Goal: Transaction & Acquisition: Book appointment/travel/reservation

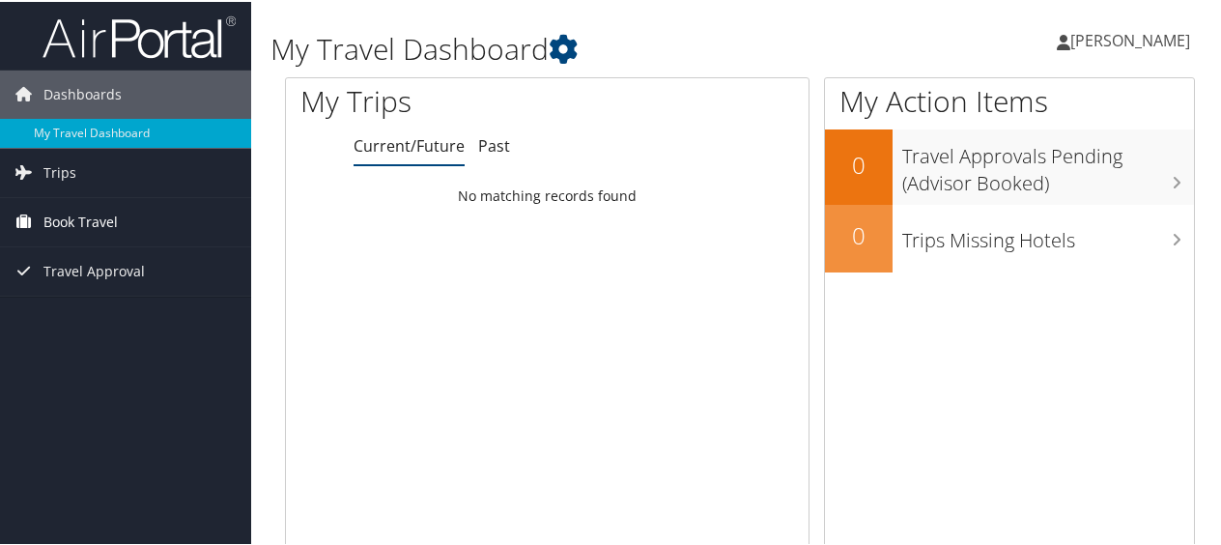
click at [87, 207] on span "Book Travel" at bounding box center [80, 220] width 74 height 48
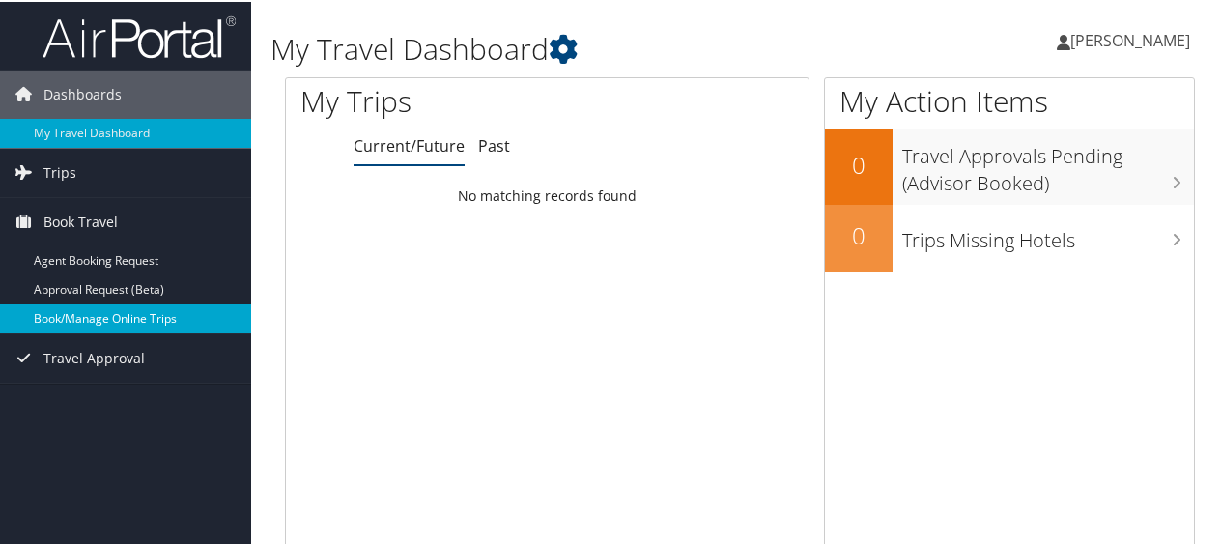
click at [116, 318] on link "Book/Manage Online Trips" at bounding box center [125, 316] width 251 height 29
